Goal: Task Accomplishment & Management: Complete application form

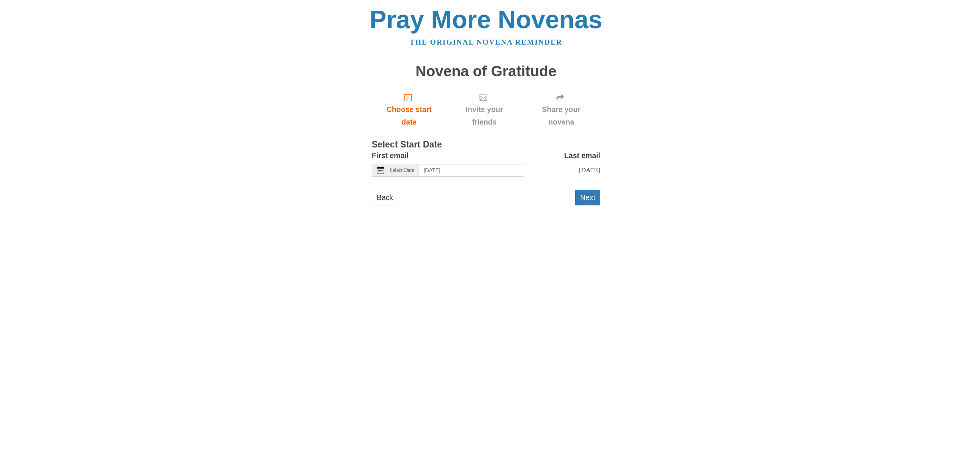
click at [473, 128] on span "Invite your friends" at bounding box center [484, 115] width 61 height 25
click at [484, 101] on icon at bounding box center [483, 98] width 8 height 8
click at [588, 205] on button "Next" at bounding box center [587, 198] width 25 height 16
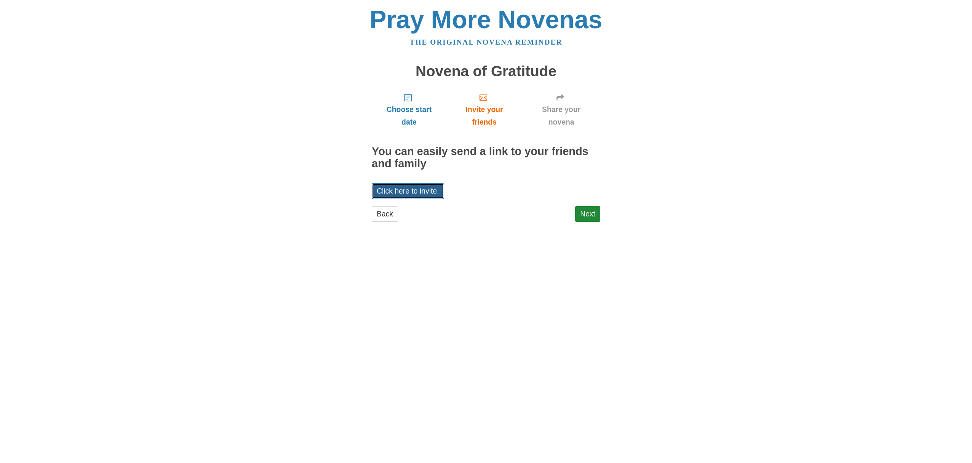
click at [429, 199] on link "Click here to invite." at bounding box center [408, 191] width 72 height 16
click at [593, 222] on link "Next" at bounding box center [587, 214] width 25 height 16
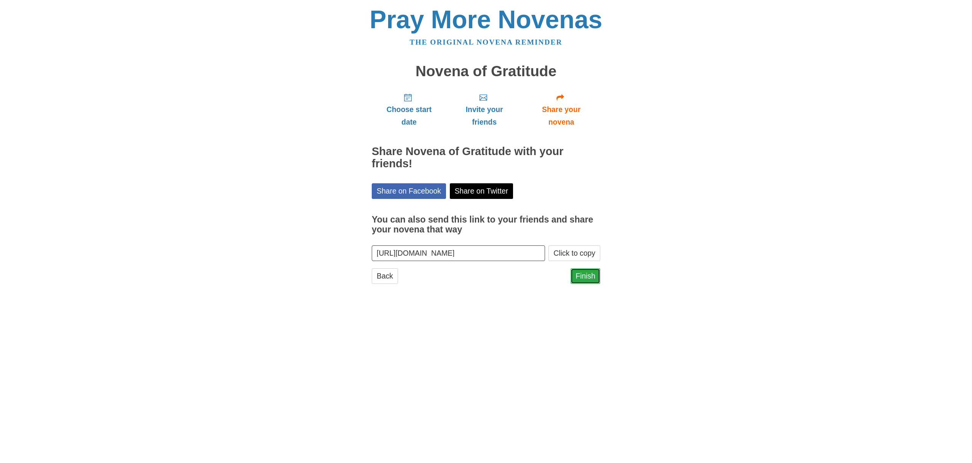
click at [585, 284] on link "Finish" at bounding box center [585, 276] width 30 height 16
